Goal: Navigation & Orientation: Find specific page/section

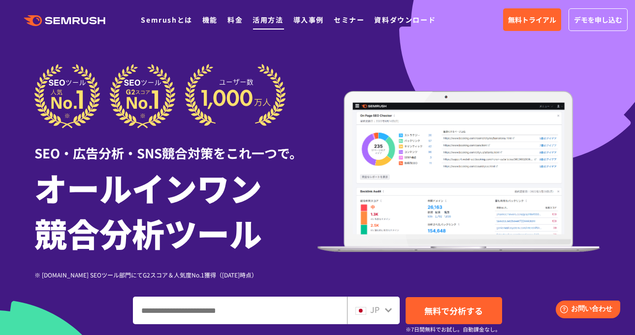
click at [274, 20] on link "活用方法" at bounding box center [268, 20] width 31 height 10
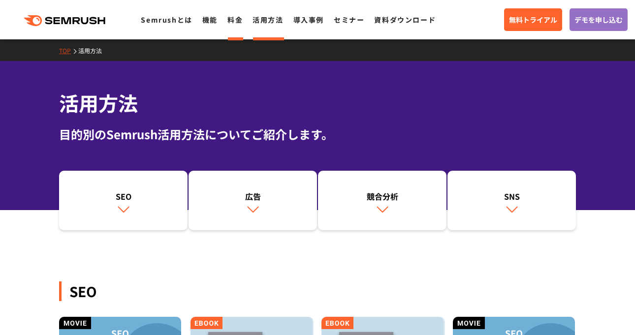
click at [234, 17] on link "料金" at bounding box center [234, 20] width 15 height 10
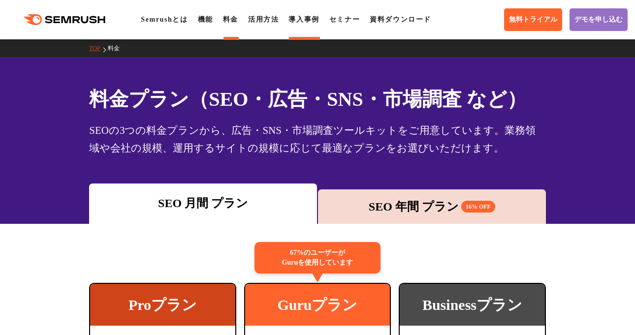
click at [310, 22] on link "導入事例" at bounding box center [303, 19] width 31 height 7
